Goal: Task Accomplishment & Management: Use online tool/utility

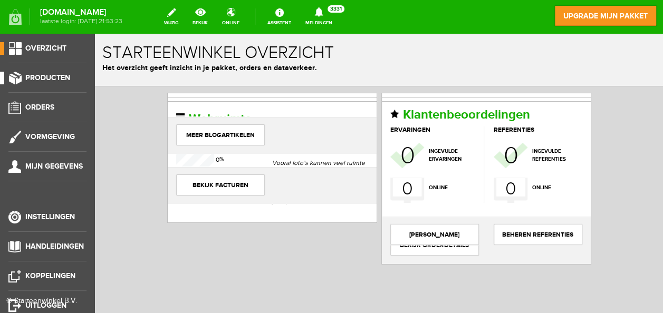
click at [44, 79] on span "Producten" at bounding box center [47, 77] width 45 height 9
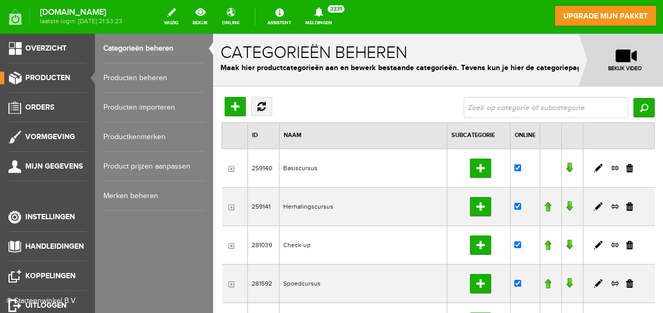
click at [137, 75] on link "Producten beheren" at bounding box center [153, 78] width 101 height 30
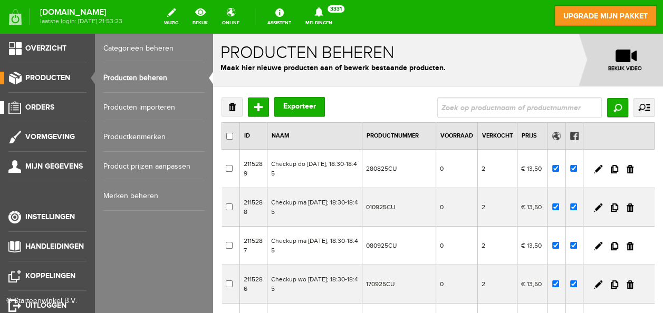
click at [45, 104] on span "Orders" at bounding box center [39, 107] width 29 height 9
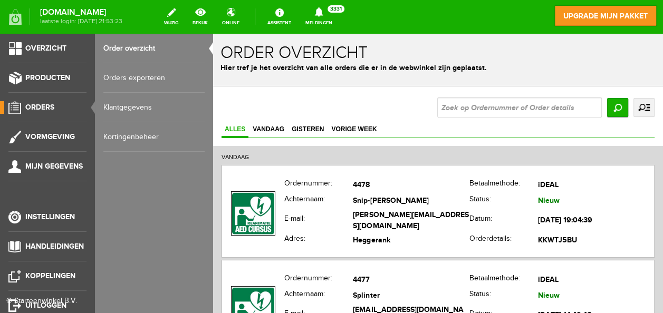
click at [146, 76] on link "Orders exporteren" at bounding box center [153, 78] width 101 height 30
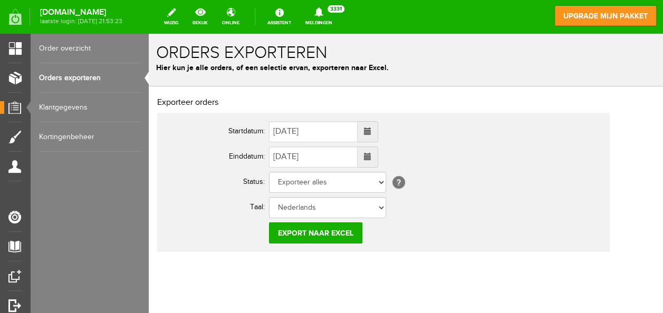
click at [371, 158] on span at bounding box center [367, 156] width 7 height 7
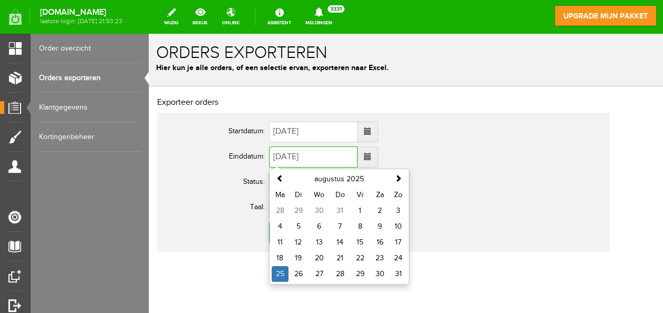
click at [371, 131] on span at bounding box center [367, 131] width 7 height 7
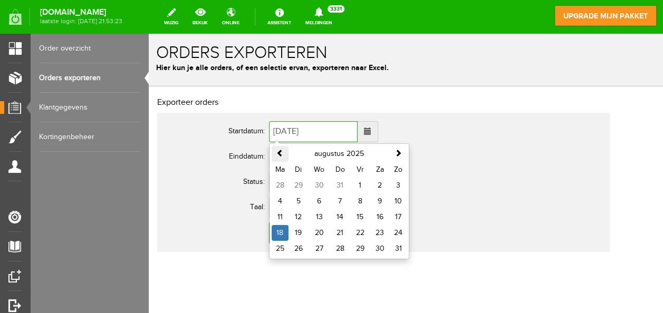
click at [278, 152] on span at bounding box center [279, 152] width 7 height 7
click at [279, 156] on span at bounding box center [279, 152] width 7 height 7
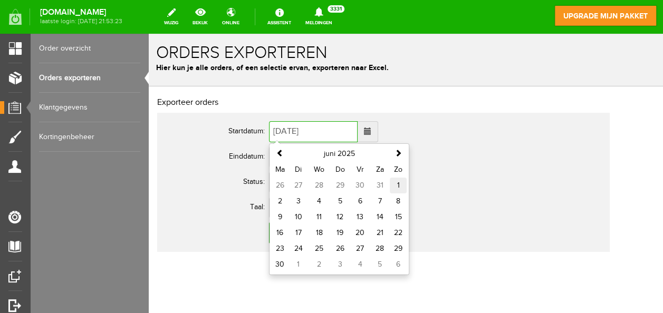
click at [394, 185] on td "1" at bounding box center [398, 186] width 17 height 16
type input "[DATE]"
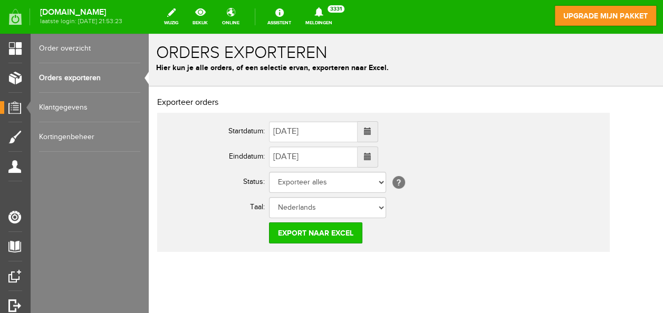
click at [313, 232] on input "Export naar Excel" at bounding box center [315, 232] width 93 height 21
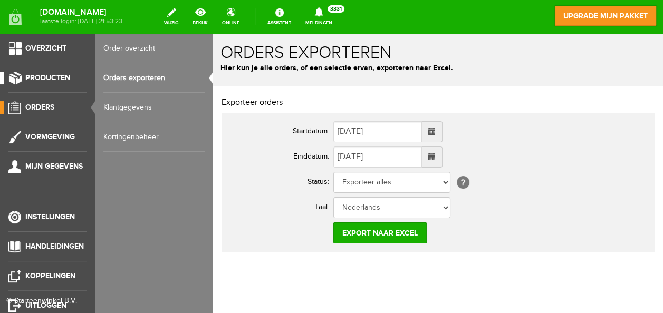
click at [65, 74] on span "Producten" at bounding box center [47, 77] width 45 height 9
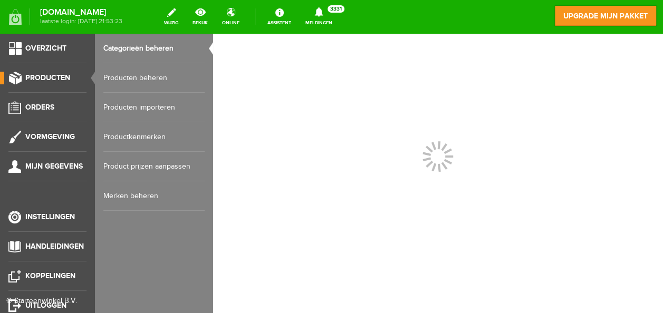
click at [139, 73] on link "Producten beheren" at bounding box center [153, 78] width 101 height 30
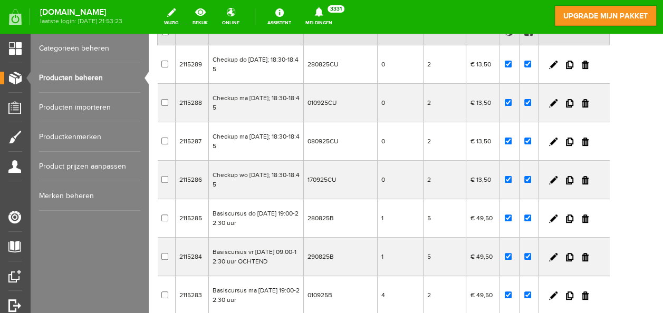
scroll to position [105, 0]
